Goal: Task Accomplishment & Management: Complete application form

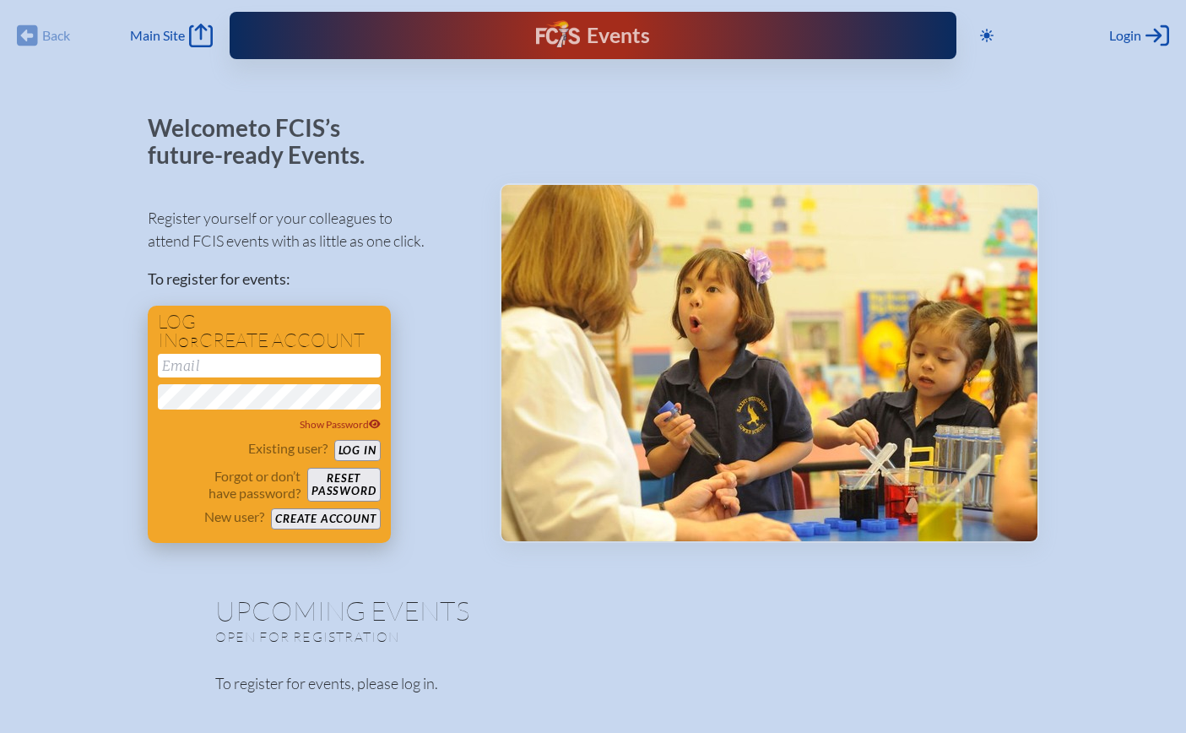
drag, startPoint x: 268, startPoint y: 372, endPoint x: 272, endPoint y: 363, distance: 9.9
click at [270, 366] on input "email" at bounding box center [269, 366] width 223 height 24
type input "[PERSON_NAME][EMAIL_ADDRESS][DOMAIN_NAME]"
click at [344, 527] on button "Create account" at bounding box center [325, 518] width 109 height 21
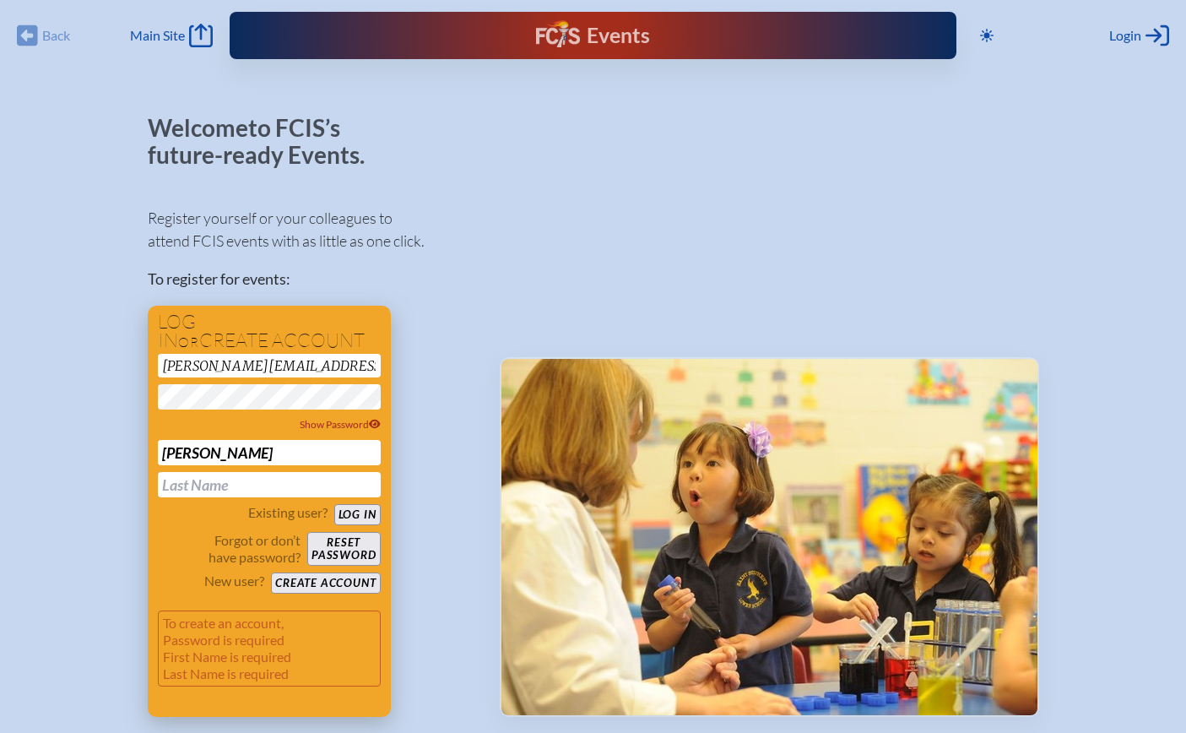
type input "[PERSON_NAME]"
click at [165, 524] on div "Existing user? Log in Forgot or don’t have password? Reset password New user? C…" at bounding box center [269, 548] width 223 height 89
click at [327, 579] on button "Create account" at bounding box center [325, 582] width 109 height 21
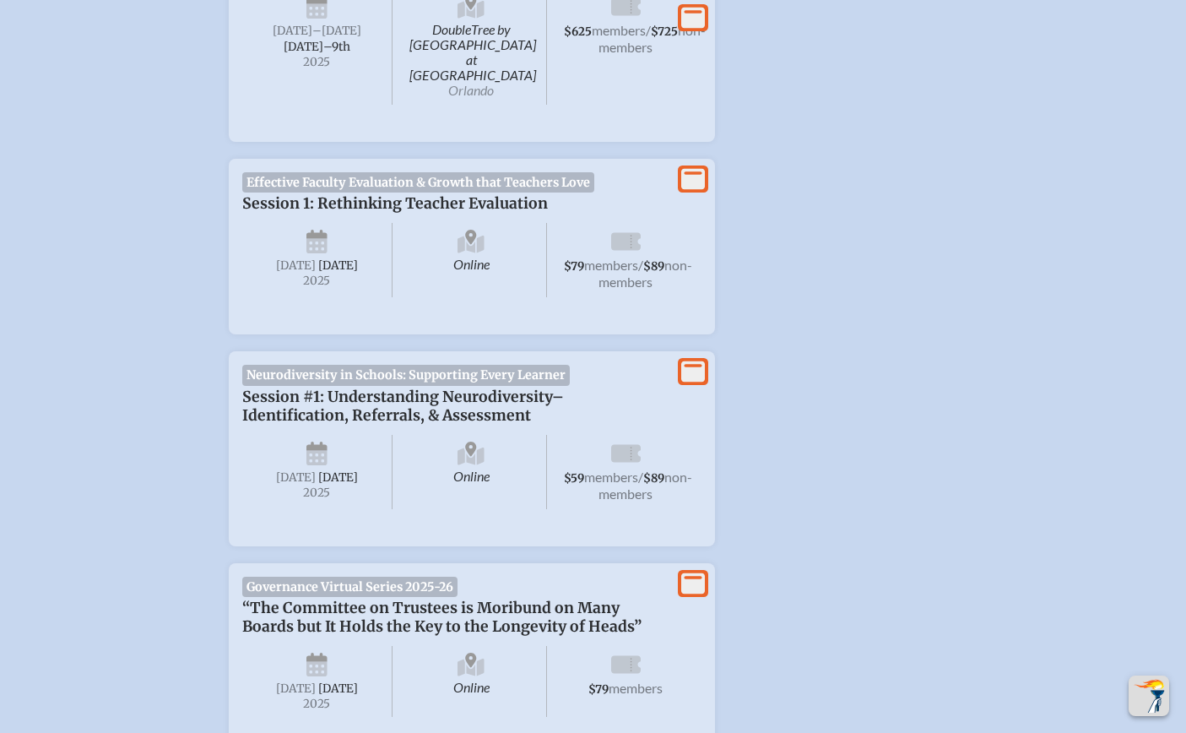
scroll to position [675, 0]
